Goal: Task Accomplishment & Management: Manage account settings

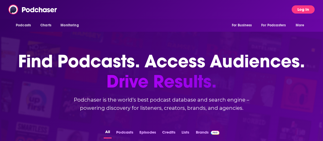
click at [303, 9] on button "Log In" at bounding box center [302, 9] width 23 height 8
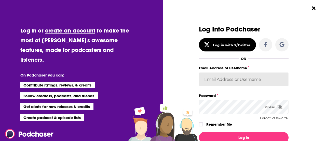
type input "kim.ho@omd.com"
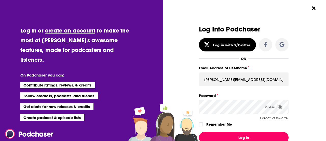
click at [246, 136] on button "Log In" at bounding box center [244, 137] width 90 height 12
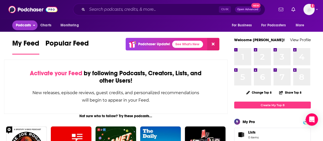
click at [20, 29] on span "Podcasts" at bounding box center [23, 25] width 15 height 7
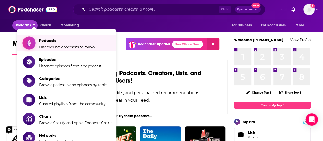
click at [40, 38] on span "Podcasts Discover new podcasts to follow" at bounding box center [67, 42] width 56 height 13
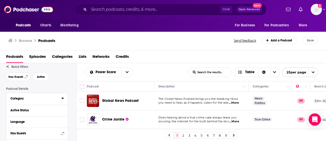
scroll to position [17, 0]
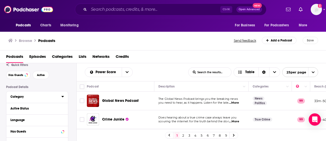
click at [61, 96] on button "Category" at bounding box center [35, 96] width 51 height 6
click at [63, 97] on icon at bounding box center [62, 96] width 2 height 1
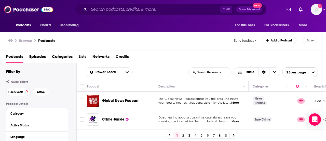
scroll to position [0, 0]
click at [47, 91] on button "Active" at bounding box center [41, 92] width 17 height 8
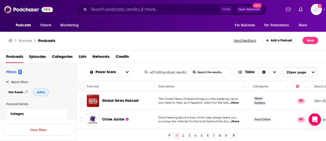
scroll to position [0, 201]
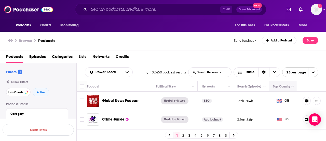
click at [291, 88] on div at bounding box center [293, 86] width 4 height 6
click at [292, 86] on icon "Column Actions" at bounding box center [293, 86] width 3 height 3
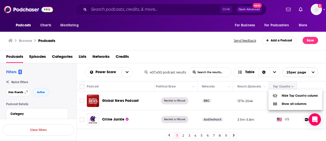
click at [289, 86] on div at bounding box center [163, 70] width 326 height 141
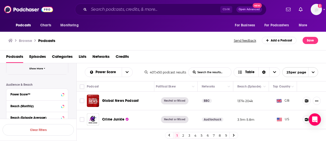
scroll to position [114, 0]
click at [37, 69] on span "Show More" at bounding box center [36, 68] width 14 height 3
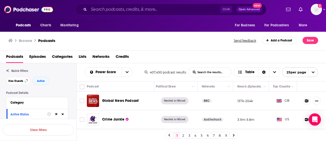
scroll to position [11, 0]
click at [265, 70] on div "Sort Direction" at bounding box center [264, 71] width 11 height 9
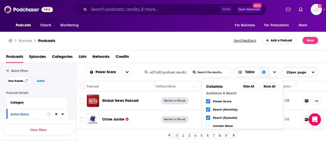
scroll to position [92, 0]
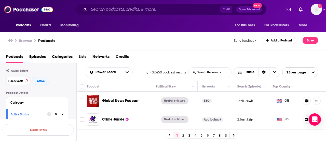
click at [244, 34] on div "Browse Podcasts Send feedback Add a Podcast Save" at bounding box center [163, 41] width 327 height 20
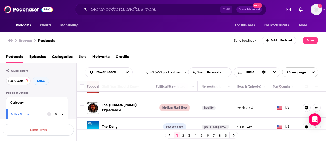
scroll to position [65, 201]
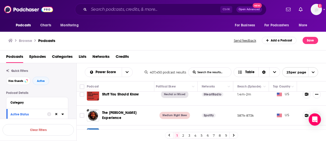
click at [303, 72] on span "25 per page" at bounding box center [295, 72] width 24 height 8
click at [301, 88] on button "50 per page" at bounding box center [300, 90] width 35 height 8
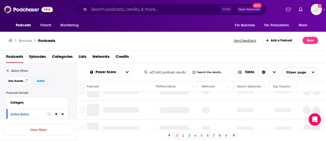
scroll to position [0, 201]
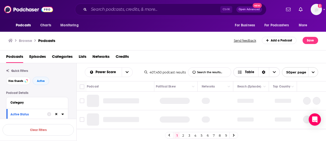
click at [276, 71] on icon "Choose View" at bounding box center [274, 72] width 3 height 4
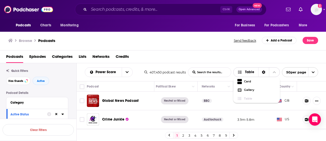
click at [276, 71] on icon "Choose View" at bounding box center [274, 72] width 3 height 4
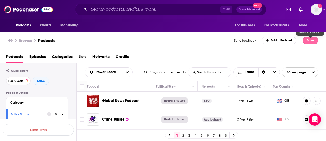
click at [311, 39] on button "Save" at bounding box center [311, 40] width 16 height 7
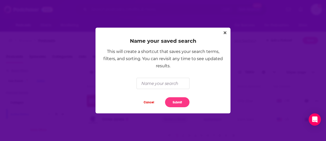
click at [166, 76] on div "Name your saved search This will create a shortcut that saves your search terms…" at bounding box center [163, 70] width 123 height 73
click at [166, 82] on input "Dialog" at bounding box center [163, 83] width 53 height 11
type input "General Top Shows"
click at [174, 88] on input "General Top Shows" at bounding box center [163, 83] width 53 height 11
click at [178, 104] on div "Name your saved search This will create a shortcut that saves your search terms…" at bounding box center [163, 70] width 135 height 85
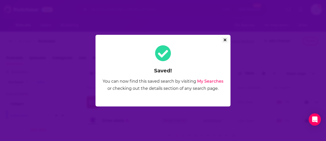
click at [224, 41] on icon "Close" at bounding box center [225, 39] width 3 height 3
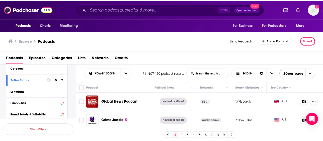
scroll to position [0, 0]
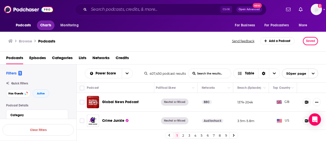
click at [46, 25] on span "Charts" at bounding box center [45, 25] width 11 height 7
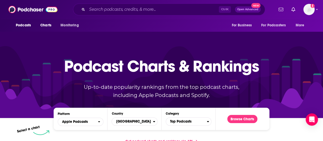
scroll to position [59, 0]
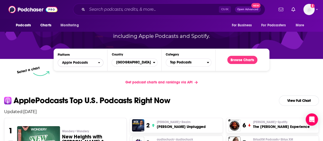
click at [91, 61] on span "Apple Podcasts" at bounding box center [78, 62] width 40 height 9
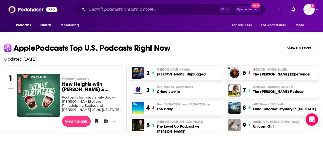
scroll to position [116, 0]
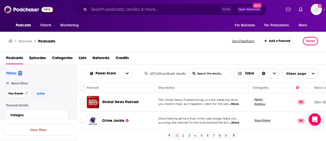
click at [278, 73] on span "Choose View" at bounding box center [274, 73] width 11 height 9
click at [268, 72] on div "Sort Direction" at bounding box center [264, 73] width 11 height 9
drag, startPoint x: 262, startPoint y: 71, endPoint x: 250, endPoint y: 73, distance: 12.6
click at [250, 73] on button "Table" at bounding box center [257, 73] width 47 height 10
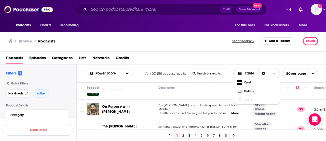
scroll to position [746, 0]
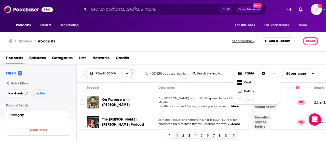
click at [129, 70] on button "open menu" at bounding box center [127, 73] width 11 height 9
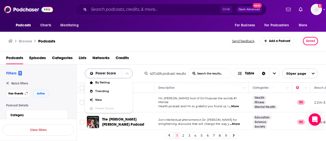
click at [129, 72] on button "close menu" at bounding box center [127, 73] width 11 height 9
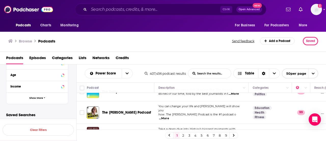
scroll to position [54, 0]
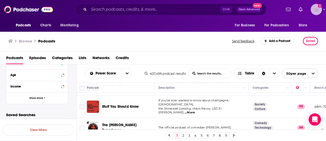
click at [316, 7] on img "Logged in as kim.ho" at bounding box center [316, 9] width 11 height 11
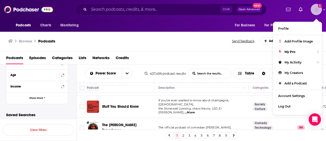
click at [316, 9] on img "Logged in as kim.ho" at bounding box center [316, 9] width 11 height 11
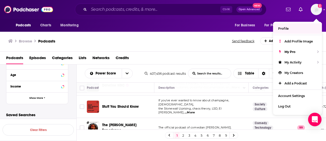
click at [312, 119] on div "Open Intercom Messenger" at bounding box center [316, 119] width 14 height 14
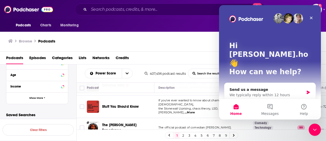
scroll to position [45, 0]
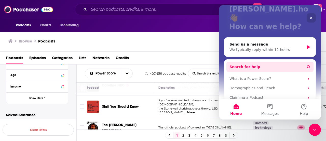
click at [276, 61] on button "Search for help" at bounding box center [270, 66] width 87 height 10
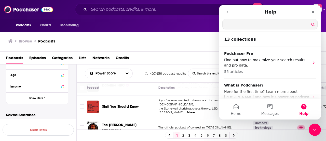
scroll to position [0, 0]
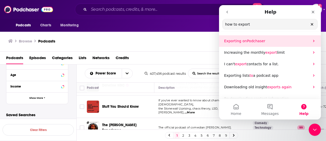
type input "how to export"
click at [282, 42] on p "Exporting on Podchaser" at bounding box center [267, 40] width 86 height 5
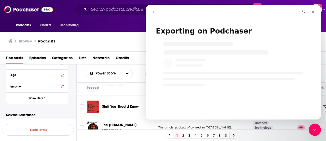
click at [104, 46] on div "Browse Podcasts Send feedback Add a Podcast Saved" at bounding box center [163, 41] width 327 height 21
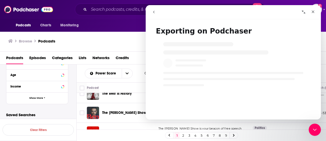
click at [124, 37] on div "Browse Podcasts" at bounding box center [120, 41] width 225 height 8
click at [314, 11] on icon "Close" at bounding box center [313, 12] width 4 height 4
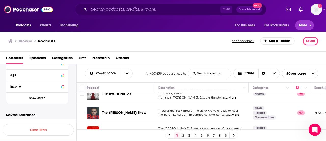
click at [306, 24] on span "More" at bounding box center [303, 25] width 9 height 7
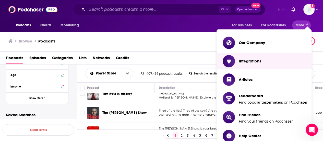
click at [188, 44] on div "Browse Podcasts" at bounding box center [118, 41] width 221 height 8
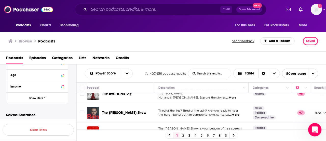
click at [315, 130] on icon "Open Intercom Messenger" at bounding box center [314, 128] width 8 height 8
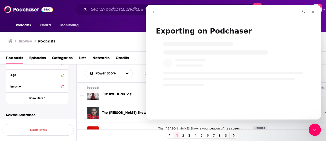
click at [246, 60] on div "Intercom messenger" at bounding box center [233, 61] width 175 height 49
click at [315, 10] on icon "Close" at bounding box center [313, 12] width 4 height 4
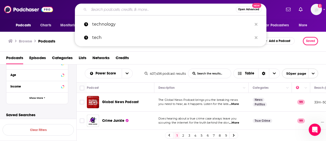
click at [102, 11] on input "Search podcasts, credits, & more..." at bounding box center [162, 9] width 147 height 8
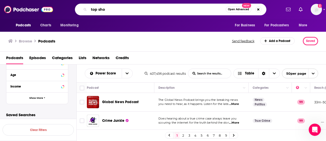
type input "top show"
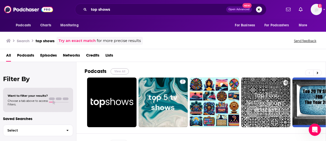
click at [118, 70] on button "View All" at bounding box center [120, 71] width 18 height 6
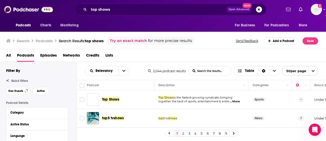
click at [42, 42] on h3 "Podcasts" at bounding box center [44, 40] width 17 height 5
click at [46, 41] on h3 "Podcasts" at bounding box center [44, 40] width 17 height 5
click at [259, 12] on button "Search podcasts, credits, & more..." at bounding box center [259, 9] width 6 height 6
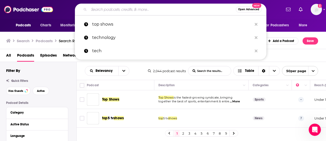
click at [260, 9] on button "Open Advanced New" at bounding box center [249, 9] width 26 height 6
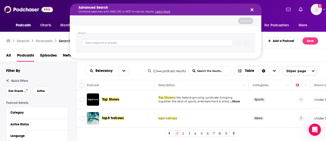
click at [253, 10] on icon "Search podcasts, credits, & more..." at bounding box center [252, 9] width 3 height 3
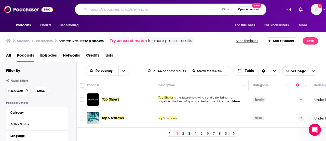
click at [45, 39] on h3 "Podcasts" at bounding box center [44, 40] width 17 height 5
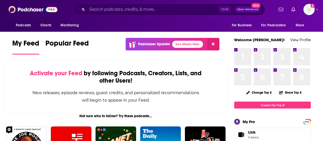
click at [72, 76] on span "Activate your Feed" at bounding box center [56, 73] width 52 height 8
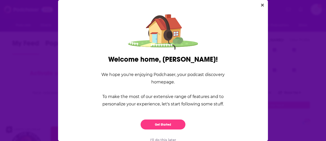
click at [162, 119] on div "Welcome home, [PERSON_NAME]! We hope you're enjoying Podchaser, your podcast di…" at bounding box center [163, 100] width 194 height 91
click at [264, 5] on icon "Close" at bounding box center [262, 5] width 3 height 3
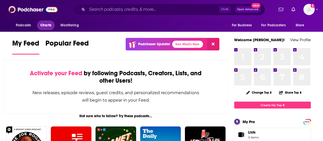
click at [41, 23] on span "Charts" at bounding box center [45, 25] width 11 height 7
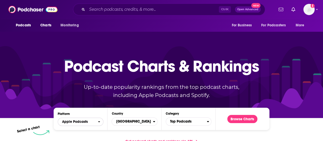
click at [92, 124] on span "Apple Podcasts" at bounding box center [78, 121] width 40 height 9
click at [81, 136] on span "Spotify" at bounding box center [80, 136] width 39 height 3
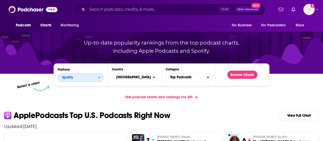
scroll to position [45, 0]
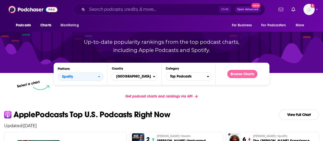
click at [237, 71] on button "Browse Charts" at bounding box center [242, 74] width 30 height 8
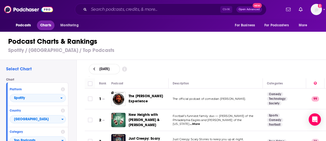
click at [46, 27] on span "Charts" at bounding box center [45, 25] width 11 height 7
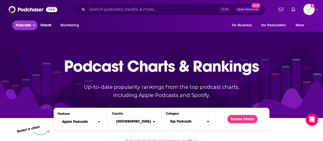
click at [23, 24] on span "Podcasts" at bounding box center [23, 25] width 15 height 7
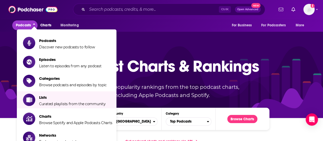
click at [67, 106] on li "Lists Curated playlists from the community" at bounding box center [66, 99] width 99 height 17
click at [68, 103] on span "Curated playlists from the community" at bounding box center [72, 103] width 66 height 5
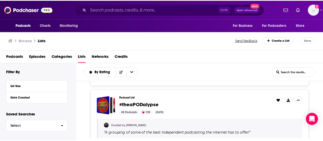
scroll to position [177, 0]
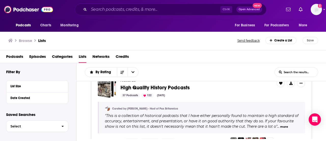
click at [19, 55] on span "Podcasts" at bounding box center [14, 57] width 17 height 10
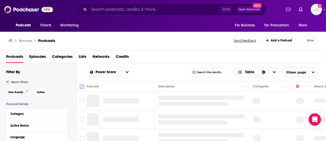
click at [82, 86] on input "Toggle select all" at bounding box center [82, 86] width 5 height 5
checkbox input "true"
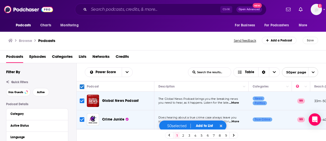
click at [207, 125] on button "Add to List" at bounding box center [204, 125] width 25 height 4
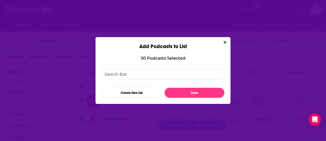
click at [152, 71] on input "Add Podcast To List" at bounding box center [163, 74] width 123 height 10
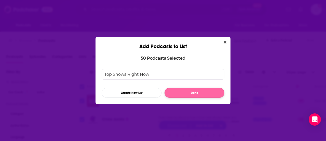
type input "Top Shows Right Now"
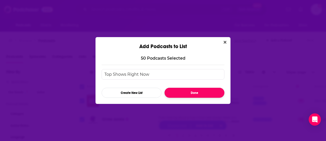
click at [192, 92] on button "Done" at bounding box center [195, 92] width 60 height 10
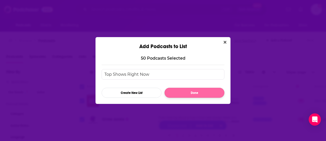
checkbox input "false"
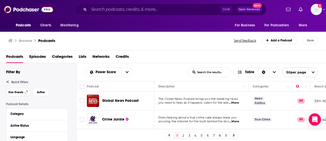
click at [83, 60] on span "Lists" at bounding box center [83, 57] width 8 height 10
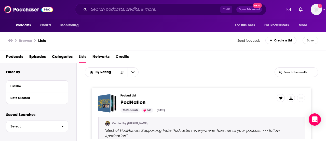
click at [79, 59] on span "Lists" at bounding box center [83, 57] width 8 height 10
click at [23, 27] on span "Podcasts" at bounding box center [23, 25] width 15 height 7
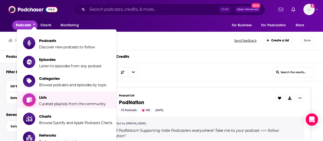
click at [67, 102] on span "Curated playlists from the community" at bounding box center [72, 103] width 66 height 5
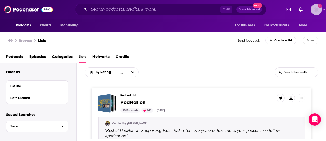
click at [318, 7] on img "Logged in as kim.ho" at bounding box center [316, 9] width 11 height 11
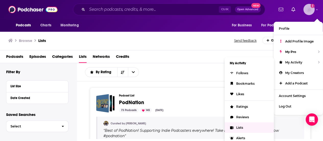
click at [241, 127] on span "Lists" at bounding box center [239, 127] width 7 height 4
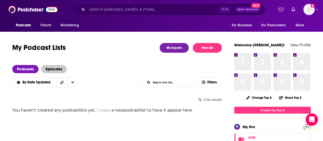
click at [60, 68] on span "Episodes" at bounding box center [54, 69] width 26 height 8
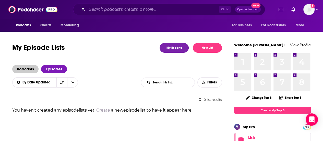
click at [37, 71] on span "Podcasts" at bounding box center [25, 69] width 26 height 8
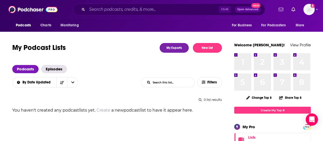
scroll to position [91, 0]
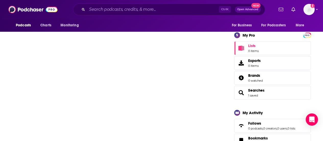
click at [264, 91] on span "Searches 1 saved" at bounding box center [272, 92] width 77 height 14
click at [250, 97] on span "Searches 1 saved" at bounding box center [272, 92] width 77 height 14
click at [260, 92] on span "Searches 1 saved" at bounding box center [256, 92] width 16 height 9
click at [253, 94] on link "1 saved" at bounding box center [253, 95] width 10 height 4
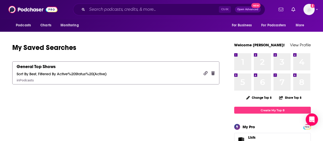
click at [39, 65] on div "General Top Shows" at bounding box center [36, 67] width 39 height 6
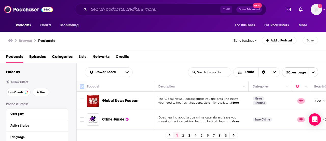
click at [84, 85] on input "Toggle select all" at bounding box center [82, 86] width 5 height 5
checkbox input "true"
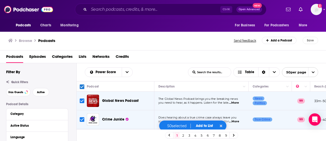
click at [208, 126] on button "Add to List" at bounding box center [204, 125] width 25 height 4
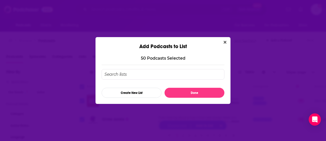
click at [185, 74] on input "Add Podcast To List" at bounding box center [163, 74] width 123 height 10
type input "Top Podcast Shows"
click at [149, 91] on button "Create New List" at bounding box center [132, 92] width 60 height 10
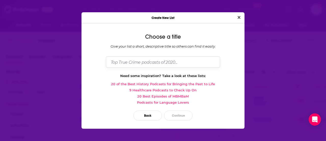
click at [178, 62] on input "Dialog" at bounding box center [163, 61] width 114 height 11
type input "Top Podcast Shows 8-19"
click at [236, 14] on button "Close" at bounding box center [239, 17] width 7 height 6
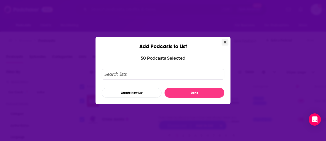
click at [225, 40] on button "Close" at bounding box center [225, 42] width 7 height 6
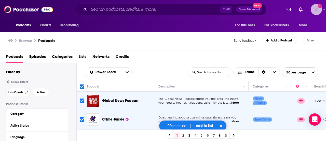
click at [321, 8] on img "Logged in as kim.ho" at bounding box center [316, 9] width 11 height 11
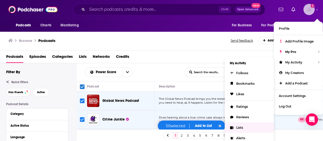
click at [244, 126] on link "Lists" at bounding box center [248, 127] width 49 height 10
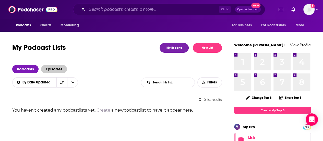
click at [59, 71] on span "Episodes" at bounding box center [54, 69] width 26 height 8
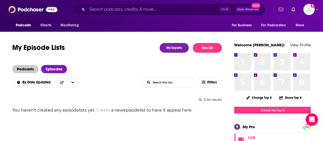
click at [30, 66] on span "Podcasts" at bounding box center [25, 69] width 26 height 8
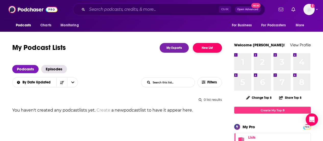
click at [216, 43] on button "New List" at bounding box center [207, 48] width 29 height 10
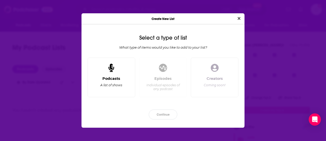
click at [117, 70] on div "Dialog" at bounding box center [111, 68] width 12 height 12
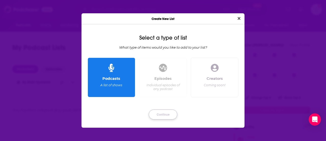
click at [158, 115] on button "Continue" at bounding box center [163, 114] width 29 height 10
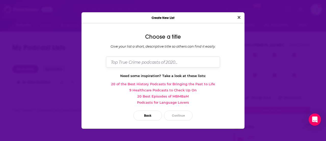
click at [166, 62] on input "Dialog" at bounding box center [163, 61] width 114 height 11
type input "Top Podcasts 8/19"
click at [236, 14] on button "Close" at bounding box center [239, 17] width 7 height 6
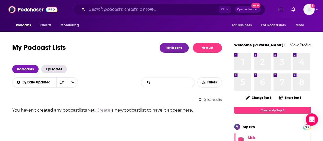
click at [148, 79] on input "List Search Input" at bounding box center [167, 82] width 53 height 9
click at [213, 50] on button "New List" at bounding box center [207, 48] width 29 height 10
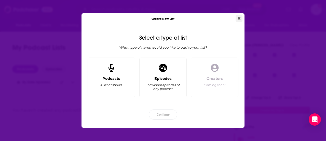
click at [240, 19] on icon "Close" at bounding box center [239, 18] width 3 height 3
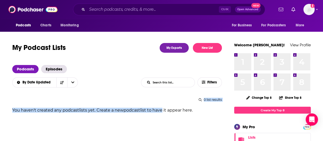
drag, startPoint x: 161, startPoint y: 131, endPoint x: 191, endPoint y: 87, distance: 53.1
click at [207, 46] on button "New List" at bounding box center [207, 48] width 29 height 10
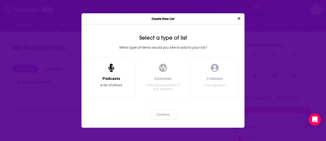
click at [118, 70] on div "Podcasts A list of shows" at bounding box center [112, 77] width 48 height 40
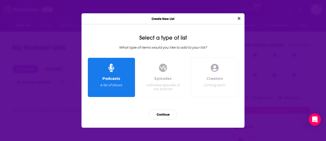
click at [113, 79] on div "Podcasts" at bounding box center [112, 78] width 18 height 5
click at [172, 119] on button "Continue" at bounding box center [163, 114] width 29 height 10
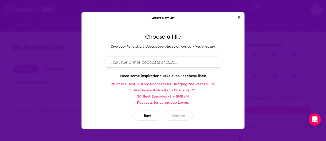
click at [133, 60] on input "Dialog" at bounding box center [163, 61] width 114 height 11
type input "Top Podcasts - week of 8/19"
click at [176, 114] on button "Continue" at bounding box center [178, 115] width 29 height 10
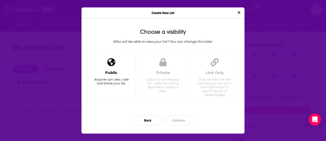
click at [102, 67] on div "Public Anyone can view, rate and share your list." at bounding box center [112, 77] width 48 height 51
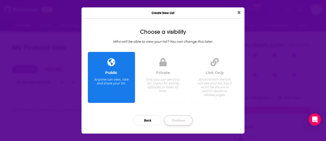
click at [183, 123] on button "Continue" at bounding box center [178, 120] width 29 height 10
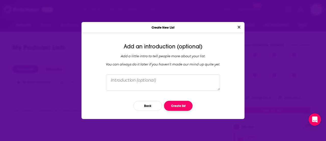
click at [181, 104] on button "Create list" at bounding box center [178, 105] width 29 height 10
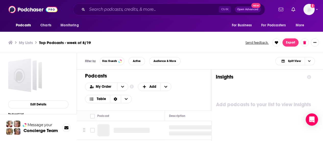
scroll to position [10, 0]
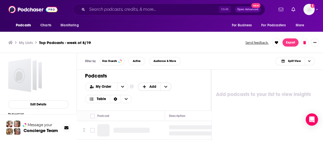
click at [153, 87] on span "Add" at bounding box center [152, 87] width 7 height 4
click at [157, 95] on span "Add Podcasts" at bounding box center [155, 94] width 26 height 3
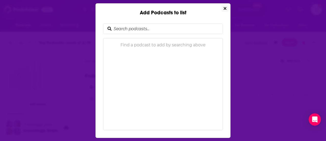
click at [224, 6] on button "Close" at bounding box center [225, 8] width 7 height 6
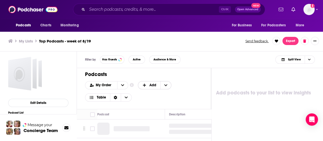
scroll to position [0, 0]
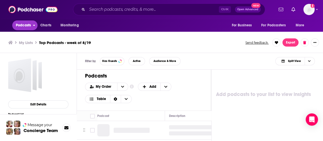
click at [24, 25] on span "Podcasts" at bounding box center [23, 25] width 15 height 7
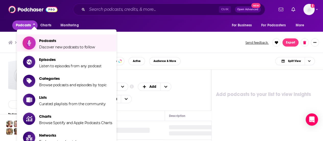
click at [43, 38] on span "Podcasts" at bounding box center [67, 40] width 56 height 5
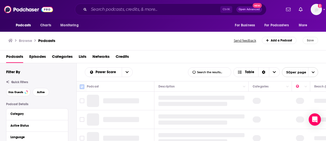
click at [85, 85] on icon at bounding box center [82, 86] width 6 height 6
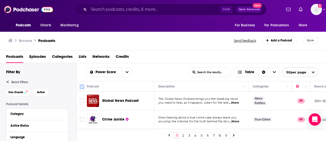
click at [84, 87] on input "Toggle select all" at bounding box center [82, 86] width 5 height 5
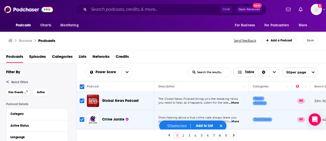
click at [275, 73] on icon "Choose View" at bounding box center [274, 72] width 3 height 4
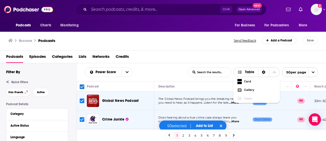
click at [275, 73] on icon "Choose View" at bounding box center [274, 72] width 3 height 4
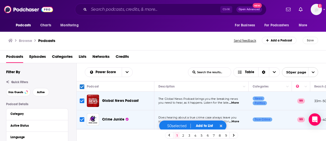
click at [207, 125] on button "Add to List" at bounding box center [204, 125] width 25 height 4
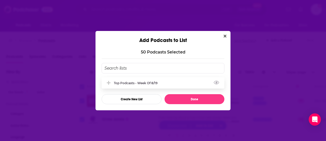
click at [145, 84] on div "Top Podcasts - week of 8/19" at bounding box center [137, 83] width 47 height 4
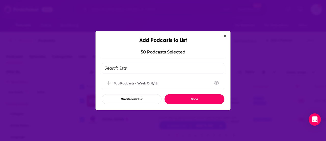
click at [190, 99] on button "Done" at bounding box center [195, 99] width 60 height 10
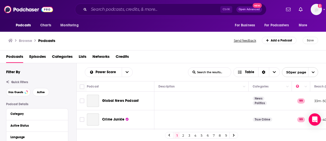
checkbox input "false"
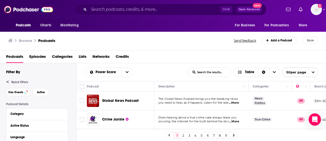
click at [84, 55] on span "Lists" at bounding box center [83, 57] width 8 height 10
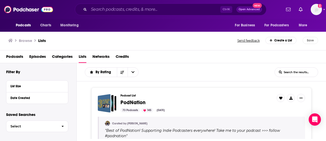
click at [322, 9] on div "Podcasts Charts Monitoring Ctrl K Open Advanced New For Business For Podcasters…" at bounding box center [163, 9] width 326 height 19
click at [322, 10] on icon "Show profile menu" at bounding box center [325, 9] width 2 height 3
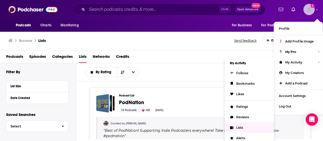
click at [242, 125] on span "Lists" at bounding box center [239, 127] width 7 height 4
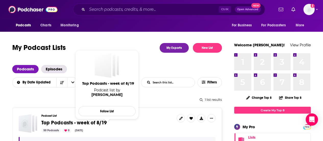
click at [97, 123] on span "Top Podcasts - week of 8/19" at bounding box center [73, 122] width 65 height 6
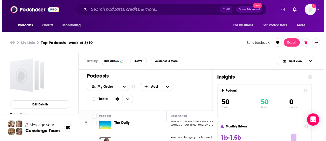
scroll to position [107, 0]
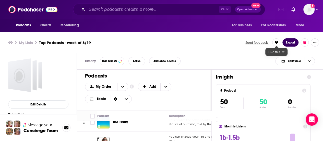
click at [293, 40] on button "Export" at bounding box center [290, 42] width 16 height 8
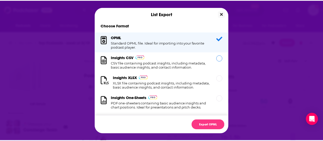
scroll to position [9, 0]
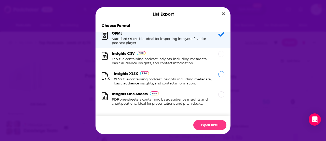
click at [183, 77] on h1 "XLSX file containing podcast insights, including metadata, basic audience insig…" at bounding box center [163, 81] width 98 height 8
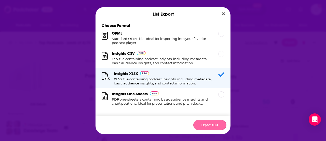
click at [209, 124] on button "Export XLSX" at bounding box center [210, 125] width 33 height 10
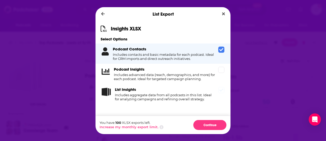
click at [182, 100] on h4 "Includes aggregate data from all podcasts in this list. Ideal for analyzing cam…" at bounding box center [166, 97] width 102 height 8
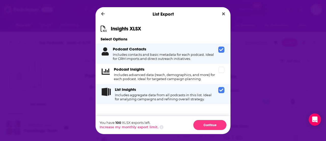
click at [209, 51] on div "Podcast Contacts Includes contacts and basic metadata for each podcast. Ideal f…" at bounding box center [165, 53] width 104 height 14
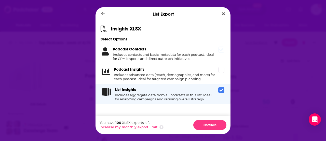
click at [209, 62] on div "Podcast Contacts Includes contacts and basic metadata for each podcast. Ideal f…" at bounding box center [163, 53] width 135 height 20
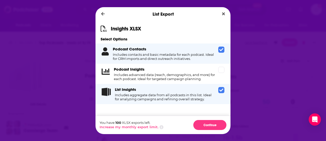
click at [196, 56] on h4 "Includes contacts and basic metadata for each podcast. Ideal for CRM imports an…" at bounding box center [165, 56] width 104 height 8
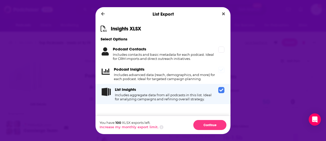
click at [200, 72] on div "Podcast Insights Includes advanced data (reach, demographics, and more) for eac…" at bounding box center [165, 74] width 103 height 14
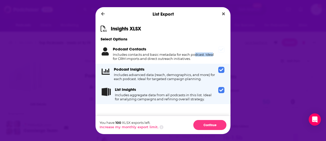
drag, startPoint x: 197, startPoint y: 50, endPoint x: 213, endPoint y: 49, distance: 16.6
click at [213, 49] on div "Podcast Contacts Includes contacts and basic metadata for each podcast. Ideal f…" at bounding box center [165, 53] width 104 height 14
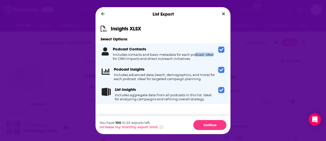
click at [213, 49] on div "Podcast Contacts Includes contacts and basic metadata for each podcast. Ideal f…" at bounding box center [165, 53] width 104 height 14
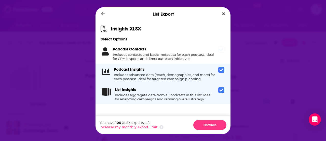
click at [224, 54] on div "Podcast Contacts Includes contacts and basic metadata for each podcast. Ideal f…" at bounding box center [163, 53] width 135 height 20
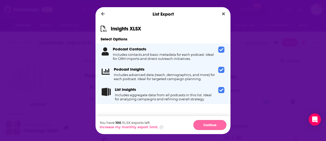
click at [214, 125] on button "Continue" at bounding box center [210, 125] width 33 height 10
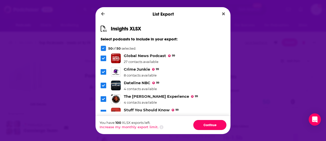
click at [214, 125] on button "Continue" at bounding box center [210, 125] width 33 height 10
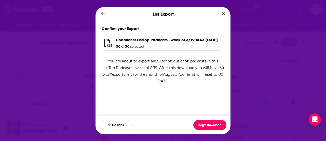
click at [214, 125] on button "Begin Download" at bounding box center [210, 125] width 33 height 10
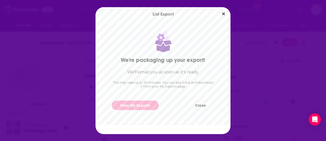
click at [129, 107] on link "View My Exports" at bounding box center [135, 104] width 47 height 9
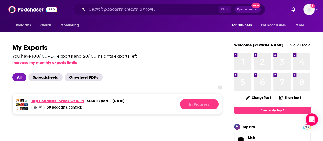
click at [71, 99] on link "Top Podcasts - week of 8/19" at bounding box center [57, 100] width 53 height 5
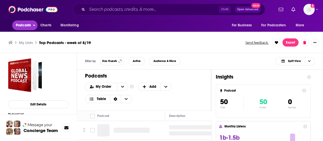
click at [29, 22] on span "Podcasts" at bounding box center [23, 25] width 15 height 7
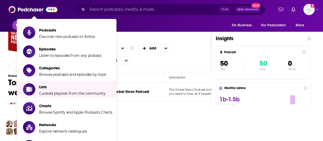
scroll to position [40, 0]
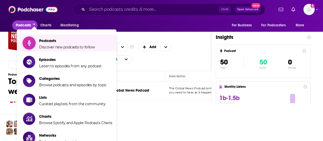
click at [59, 41] on span "Podcasts" at bounding box center [67, 40] width 56 height 5
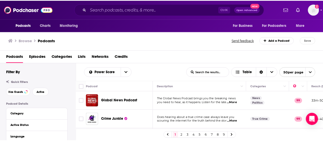
scroll to position [29, 0]
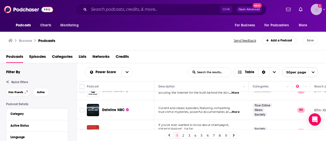
click at [320, 11] on img "Logged in as kim.ho" at bounding box center [316, 9] width 11 height 11
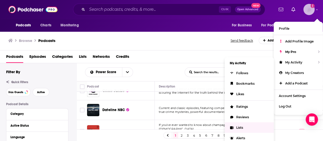
drag, startPoint x: 247, startPoint y: 93, endPoint x: 241, endPoint y: 129, distance: 36.6
click at [241, 129] on ul "My Activity Follows Bookmarks Likes Ratings Reviews Lists Alerts Searches Badges" at bounding box center [248, 113] width 49 height 112
click at [247, 126] on link "Lists" at bounding box center [248, 127] width 49 height 10
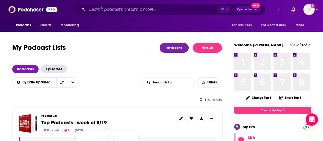
click at [87, 120] on span "Top Podcasts - week of 8/19" at bounding box center [73, 122] width 65 height 6
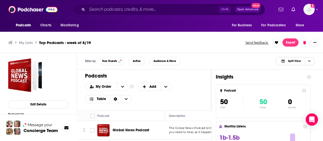
click at [312, 60] on span "Choose View" at bounding box center [308, 61] width 9 height 8
click at [303, 80] on div "Podcast Only" at bounding box center [295, 78] width 40 height 9
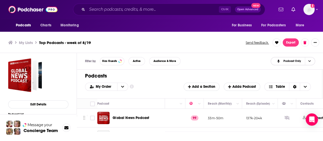
scroll to position [0, 125]
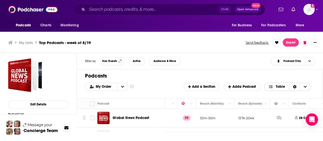
click at [283, 85] on span "Table" at bounding box center [279, 87] width 9 height 4
click at [286, 93] on span "Card" at bounding box center [290, 94] width 32 height 3
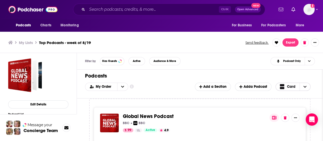
click at [285, 87] on span "Choose View" at bounding box center [283, 86] width 7 height 6
click at [287, 105] on div "Table" at bounding box center [292, 103] width 35 height 9
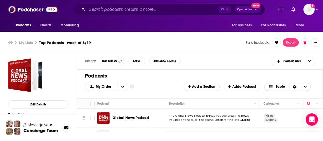
click at [296, 85] on icon "Sort Direction" at bounding box center [294, 87] width 3 height 4
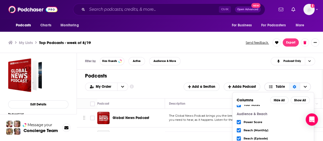
scroll to position [103, 0]
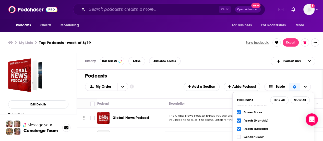
click at [240, 128] on icon "Choose View" at bounding box center [238, 128] width 3 height 2
click at [240, 136] on icon "Choose View" at bounding box center [238, 136] width 3 height 3
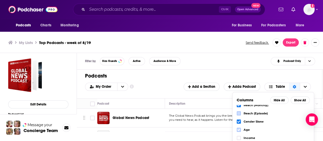
click at [240, 128] on icon "Choose View" at bounding box center [238, 129] width 3 height 3
click at [240, 138] on icon "Choose View" at bounding box center [238, 137] width 3 height 3
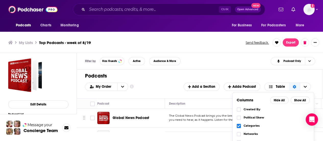
scroll to position [15, 0]
click at [182, 75] on h1 "Podcasts" at bounding box center [197, 75] width 225 height 6
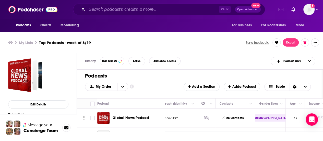
scroll to position [0, 162]
click at [275, 87] on span "Choose View" at bounding box center [271, 87] width 7 height 4
click at [299, 86] on div "Sort Direction" at bounding box center [294, 87] width 11 height 8
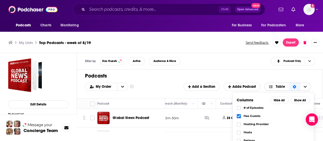
scroll to position [50, 0]
click at [240, 115] on icon "Choose View" at bounding box center [238, 115] width 3 height 2
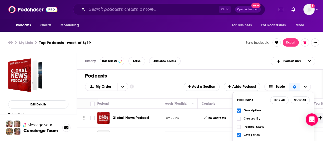
scroll to position [0, 0]
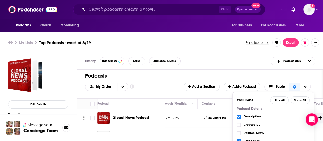
click at [233, 56] on div "Filter by Has Guests Active Audience & More Podcast Only" at bounding box center [200, 61] width 246 height 17
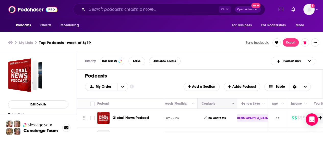
click at [232, 102] on icon "Column Actions" at bounding box center [232, 103] width 3 height 3
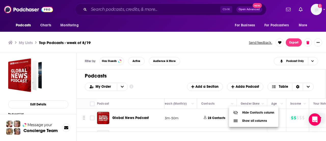
click at [245, 111] on div "Hide Contacts column" at bounding box center [253, 112] width 41 height 5
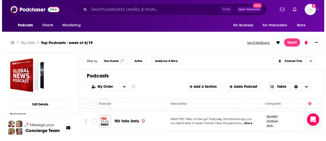
scroll to position [253, 0]
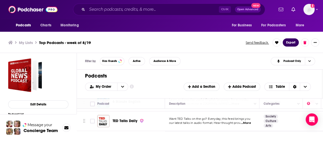
click at [295, 42] on button "Export" at bounding box center [290, 42] width 16 height 8
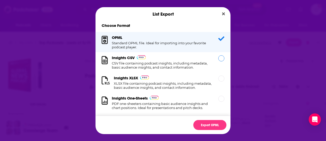
click at [192, 69] on h1 "CSV file containing podcast insights, including metadata, basic audience insigh…" at bounding box center [162, 65] width 100 height 8
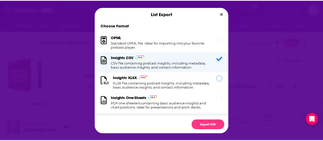
scroll to position [9, 0]
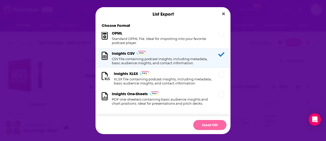
click at [211, 123] on button "Export CSV" at bounding box center [210, 125] width 33 height 10
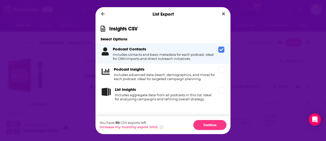
click at [175, 46] on div "Podcast Contacts Includes contacts and basic metadata for each podcast. Ideal f…" at bounding box center [163, 53] width 135 height 20
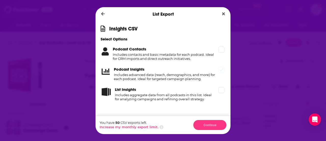
click at [195, 77] on h4 "Includes advanced data (reach, demographics, and more) for each podcast. Ideal …" at bounding box center [165, 76] width 103 height 8
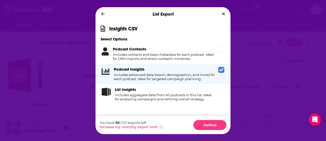
click at [204, 102] on div "List Insights Includes aggregate data from all podcasts in this list. Ideal for…" at bounding box center [163, 94] width 135 height 20
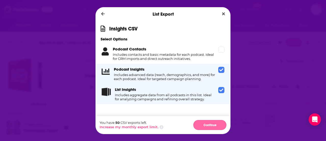
click at [210, 124] on button "Continue" at bounding box center [210, 125] width 33 height 10
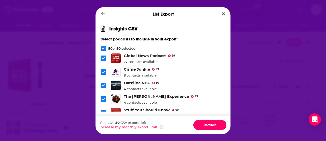
click at [210, 124] on button "Continue" at bounding box center [210, 125] width 33 height 10
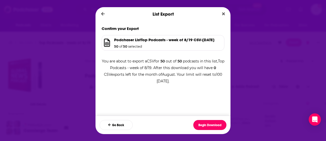
click at [210, 124] on button "Begin Download" at bounding box center [210, 125] width 33 height 10
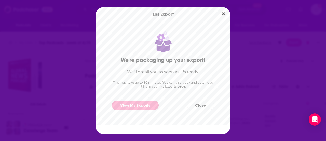
click at [146, 105] on link "View My Exports" at bounding box center [135, 104] width 47 height 9
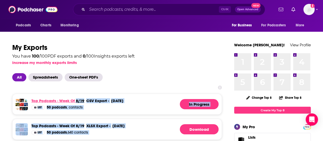
drag, startPoint x: 166, startPoint y: 117, endPoint x: 77, endPoint y: 99, distance: 91.5
click at [77, 99] on ul "Top Podcasts - week of 8/19 csv export - August 19th, 2025 csv export - August …" at bounding box center [116, 116] width 209 height 46
click at [77, 99] on link "Top Podcasts - week of 8/19" at bounding box center [57, 100] width 53 height 5
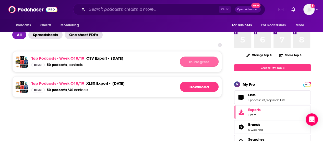
scroll to position [42, 0]
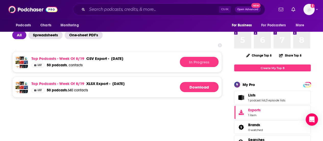
click at [163, 55] on div "Top Podcasts - week of 8/19 csv export - August 19th, 2025 csv export - August …" at bounding box center [116, 61] width 209 height 21
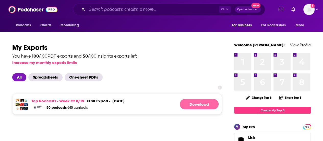
click at [207, 108] on link "Download" at bounding box center [199, 104] width 39 height 10
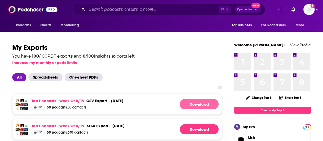
click at [202, 103] on link "Download" at bounding box center [199, 104] width 39 height 10
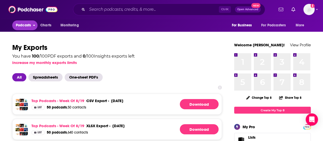
click at [26, 22] on span "Podcasts" at bounding box center [23, 25] width 15 height 7
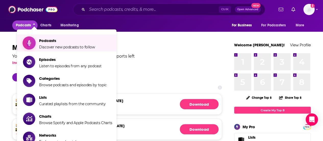
click at [46, 41] on span "Podcasts" at bounding box center [67, 40] width 56 height 5
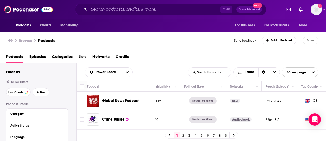
scroll to position [0, 169]
click at [290, 85] on button "Column Actions" at bounding box center [292, 86] width 6 height 6
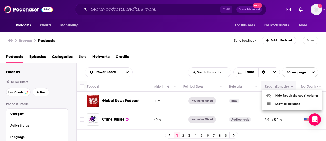
click at [290, 85] on div at bounding box center [163, 70] width 326 height 141
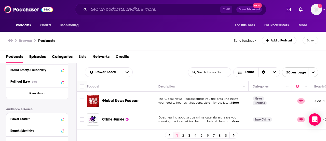
scroll to position [27, 0]
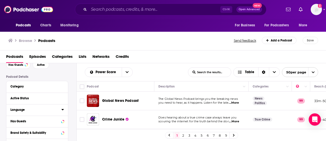
click at [53, 111] on button "Language" at bounding box center [35, 109] width 51 height 6
click at [60, 109] on button "Language" at bounding box center [35, 109] width 51 height 6
click at [62, 109] on icon at bounding box center [62, 109] width 2 height 1
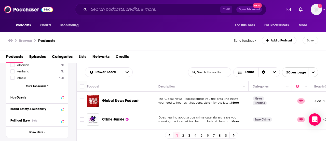
scroll to position [121, 0]
click at [42, 84] on span "More Languages" at bounding box center [36, 85] width 20 height 3
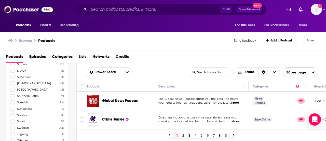
scroll to position [971, 0]
click at [10, 99] on label at bounding box center [12, 101] width 4 height 4
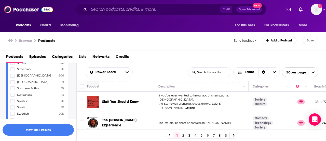
scroll to position [0, 0]
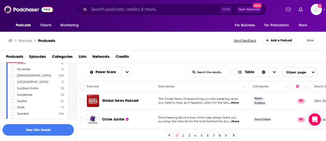
click at [42, 126] on button "View 10k+ Results" at bounding box center [38, 129] width 71 height 11
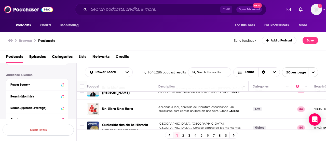
scroll to position [198, 0]
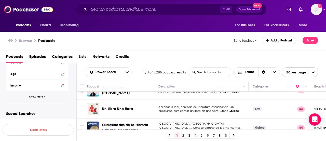
click at [41, 99] on button "Show More" at bounding box center [37, 96] width 62 height 11
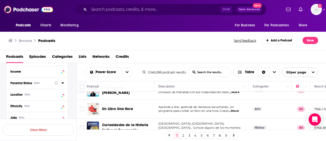
scroll to position [222, 0]
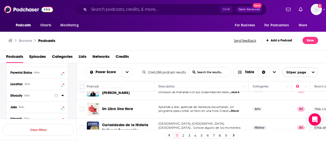
click at [63, 96] on icon at bounding box center [62, 95] width 3 height 4
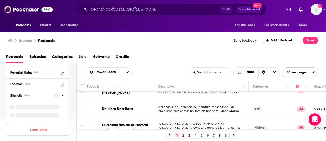
click at [63, 95] on icon at bounding box center [62, 95] width 2 height 1
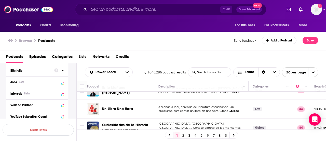
click at [63, 70] on icon at bounding box center [62, 70] width 2 height 1
